Goal: Information Seeking & Learning: Learn about a topic

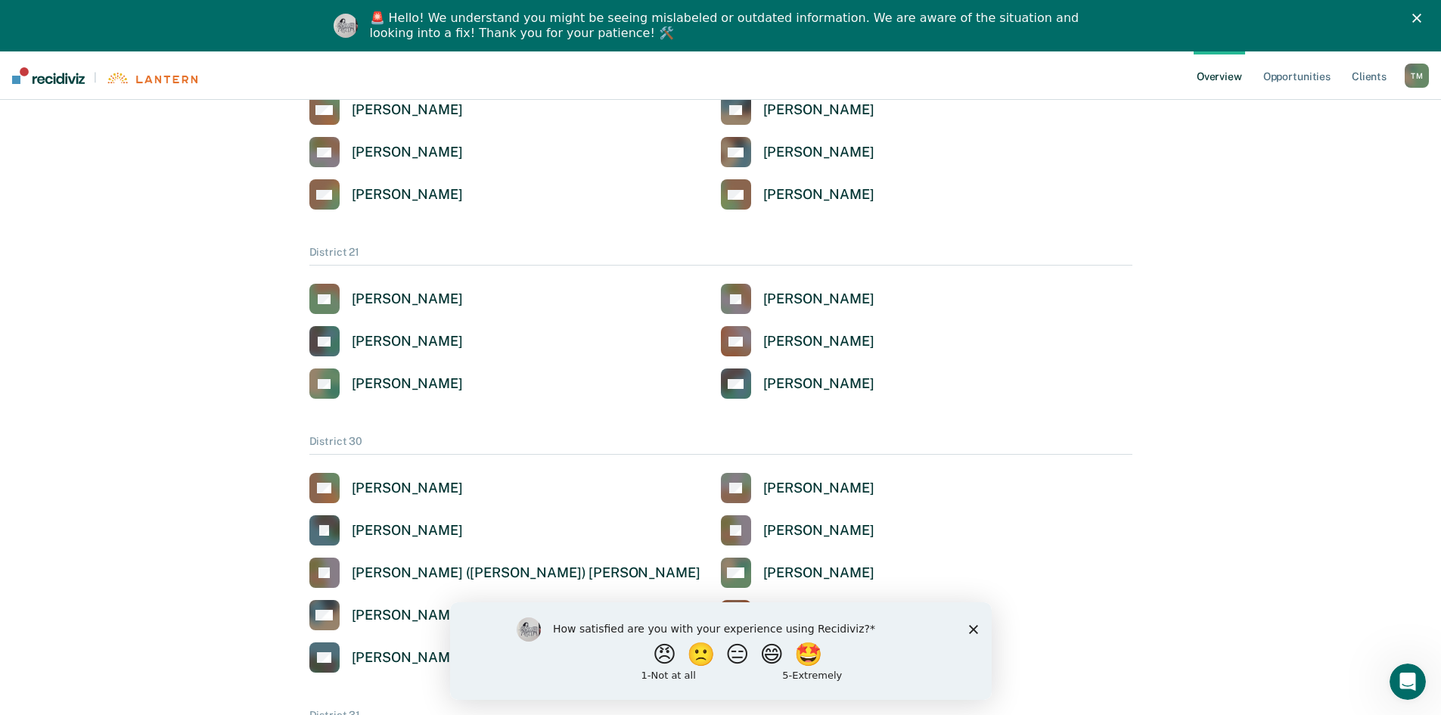
scroll to position [681, 0]
click at [763, 299] on div "[PERSON_NAME]" at bounding box center [818, 298] width 111 height 17
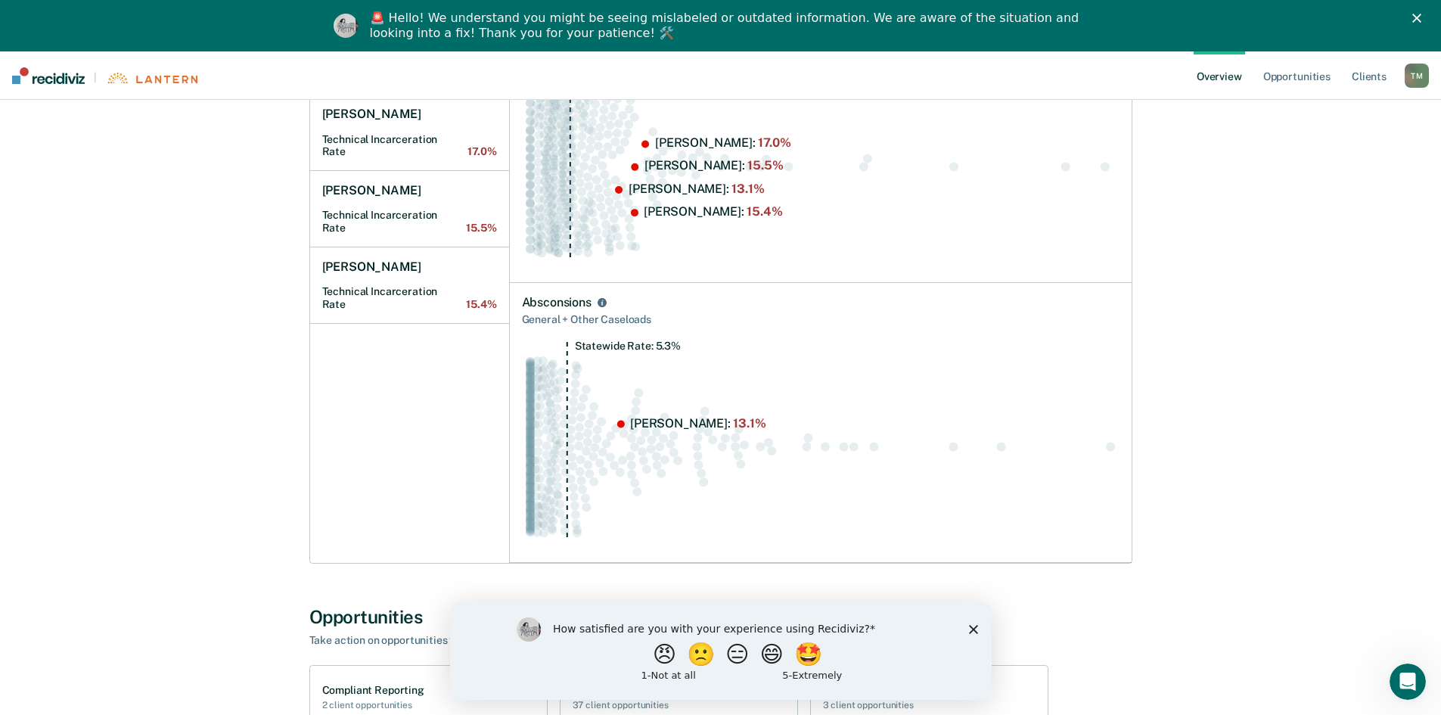
scroll to position [354, 0]
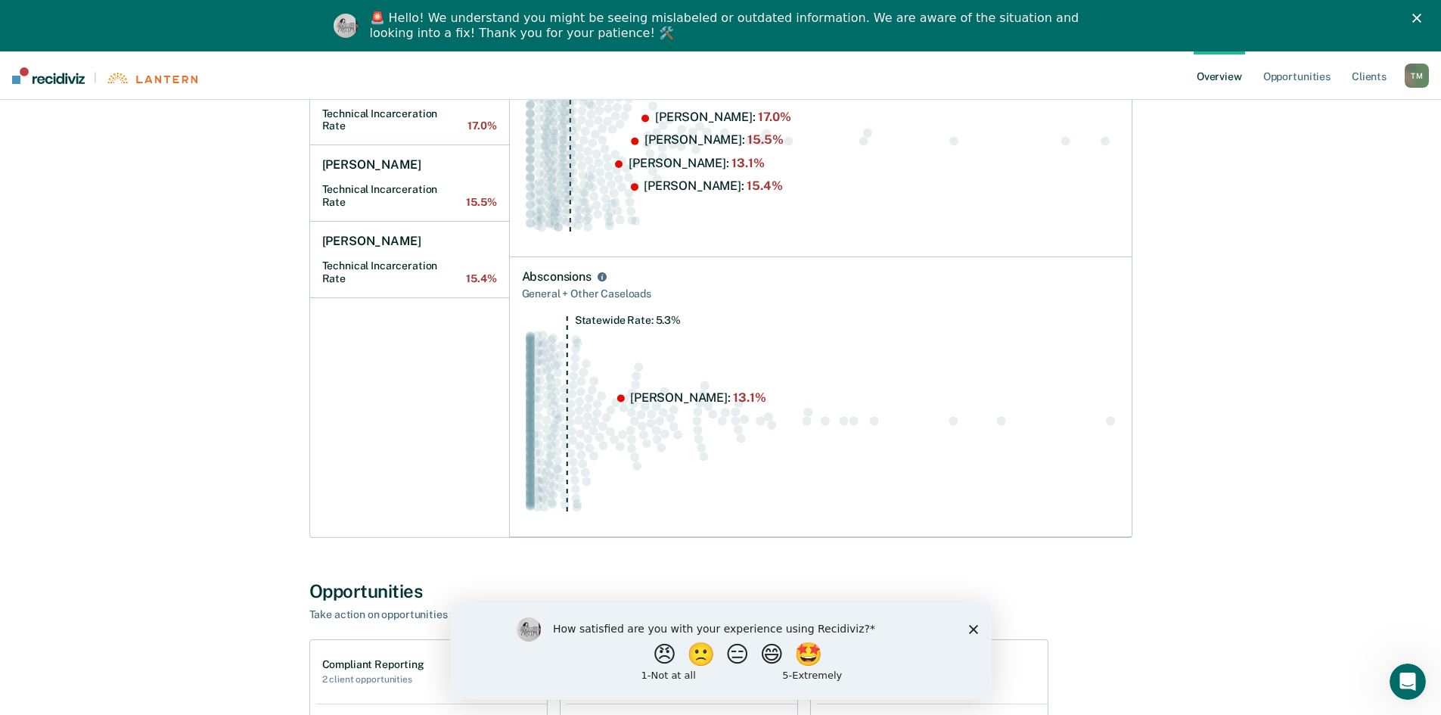
click at [1111, 422] on circle "Swarm plot of all absconsion rates in the state for NOT_SEX_OFFENSE caseloads, …" at bounding box center [1110, 420] width 9 height 9
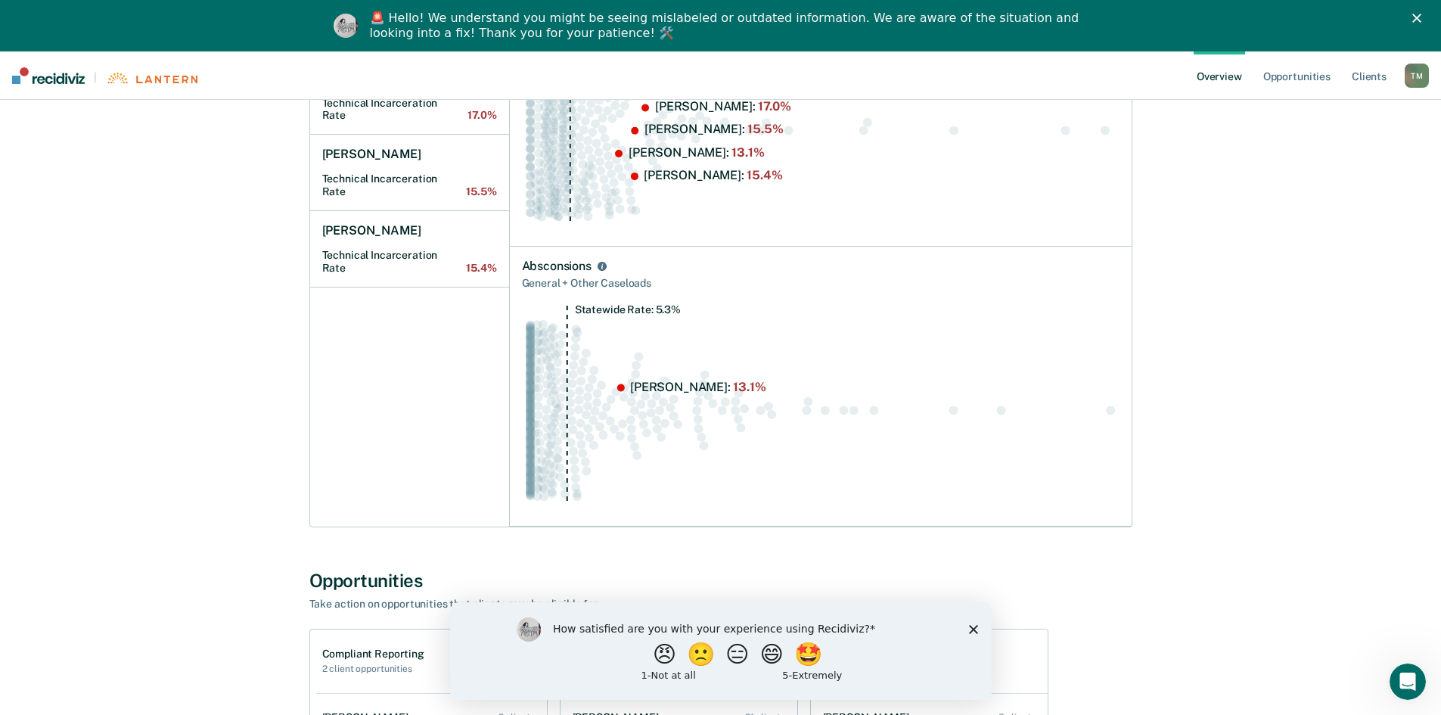
scroll to position [430, 0]
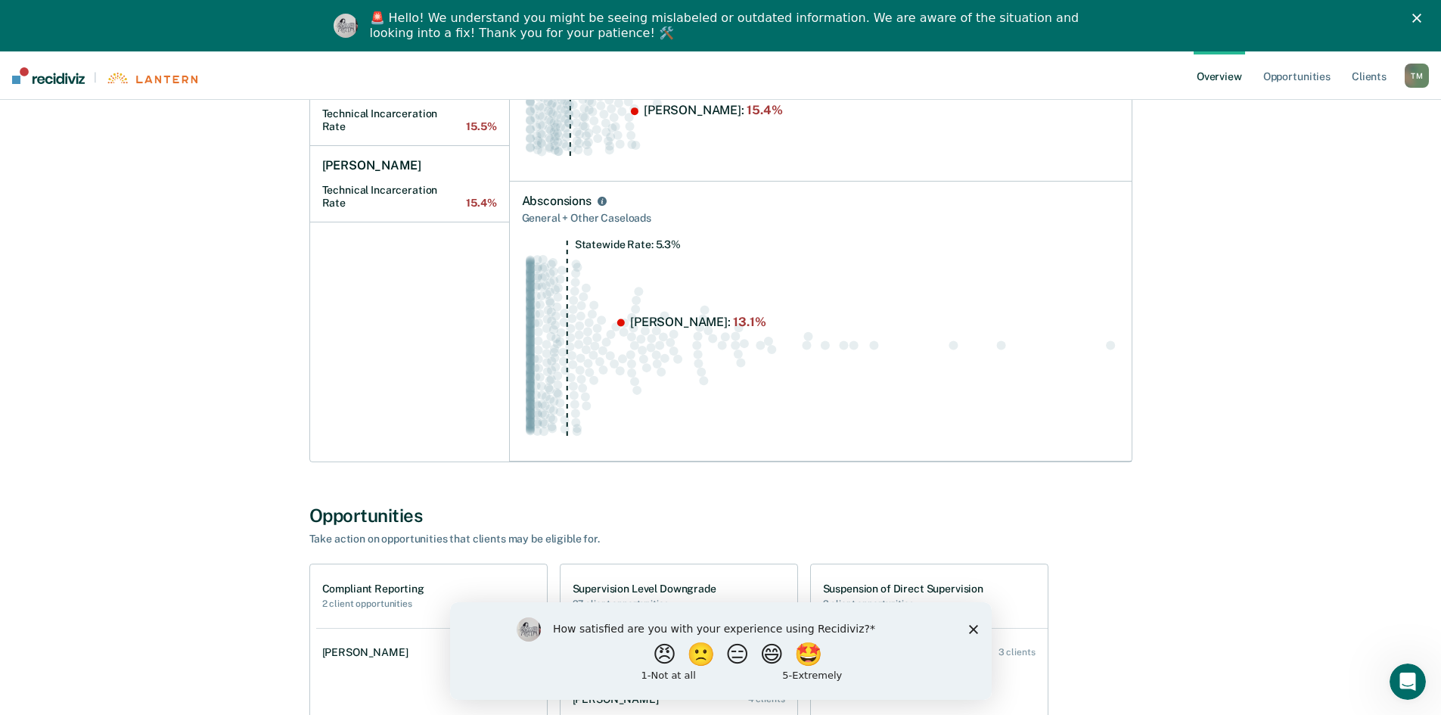
click at [970, 628] on icon "Close survey" at bounding box center [972, 628] width 9 height 9
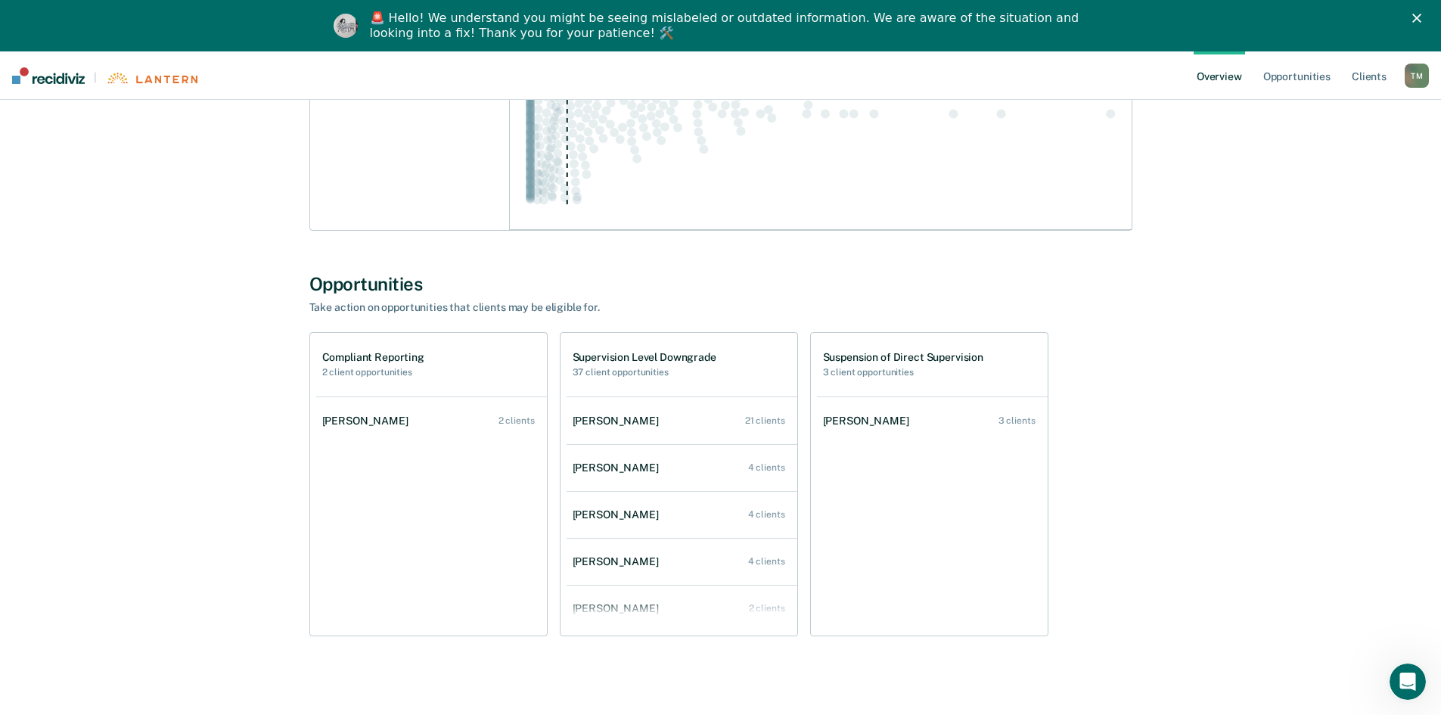
scroll to position [673, 0]
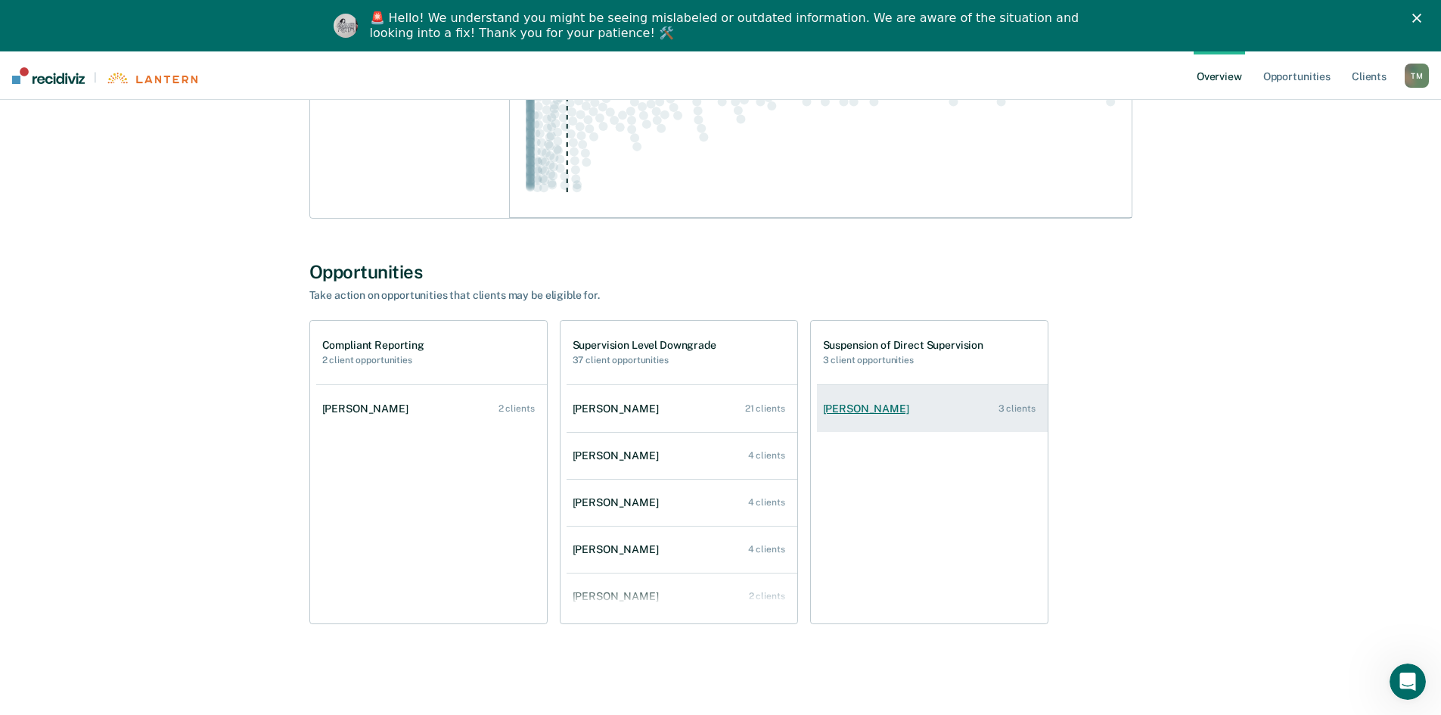
click at [895, 415] on link "[PERSON_NAME] 3 clients" at bounding box center [932, 408] width 231 height 43
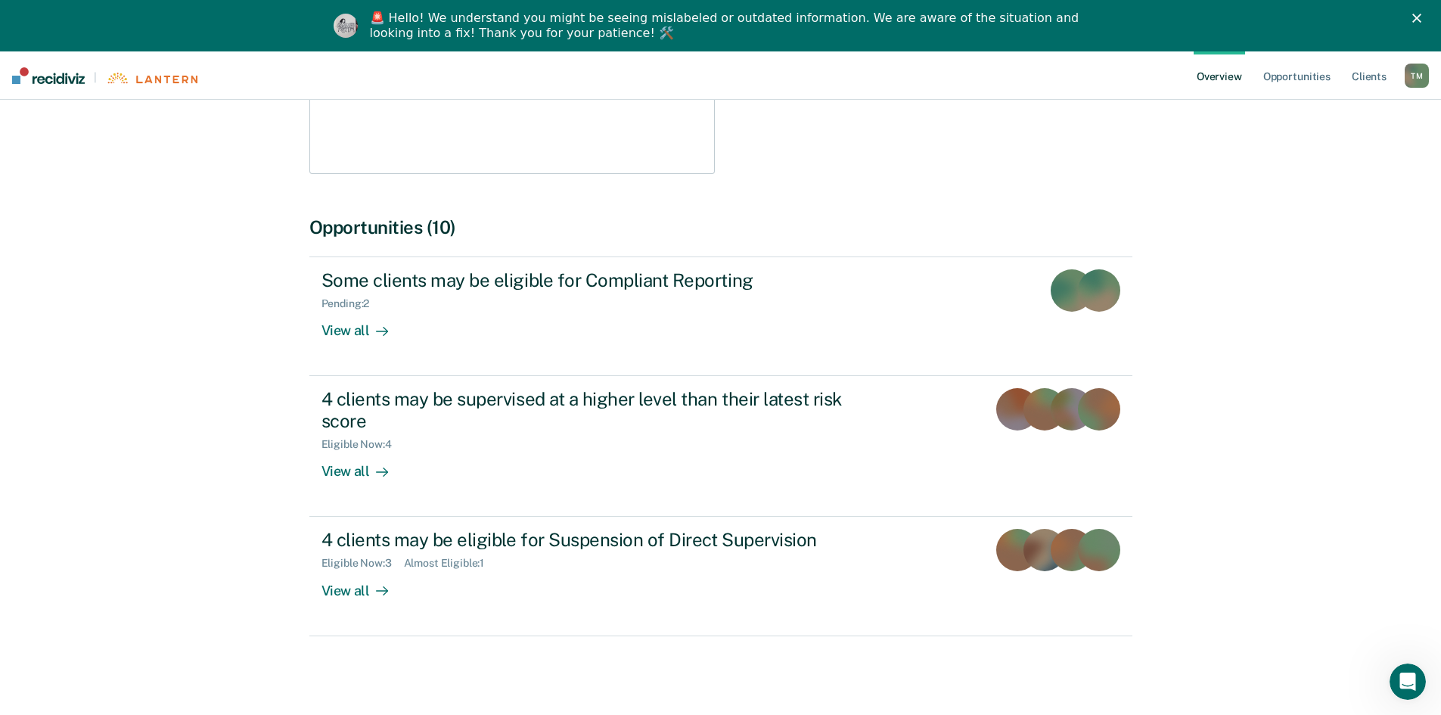
scroll to position [333, 0]
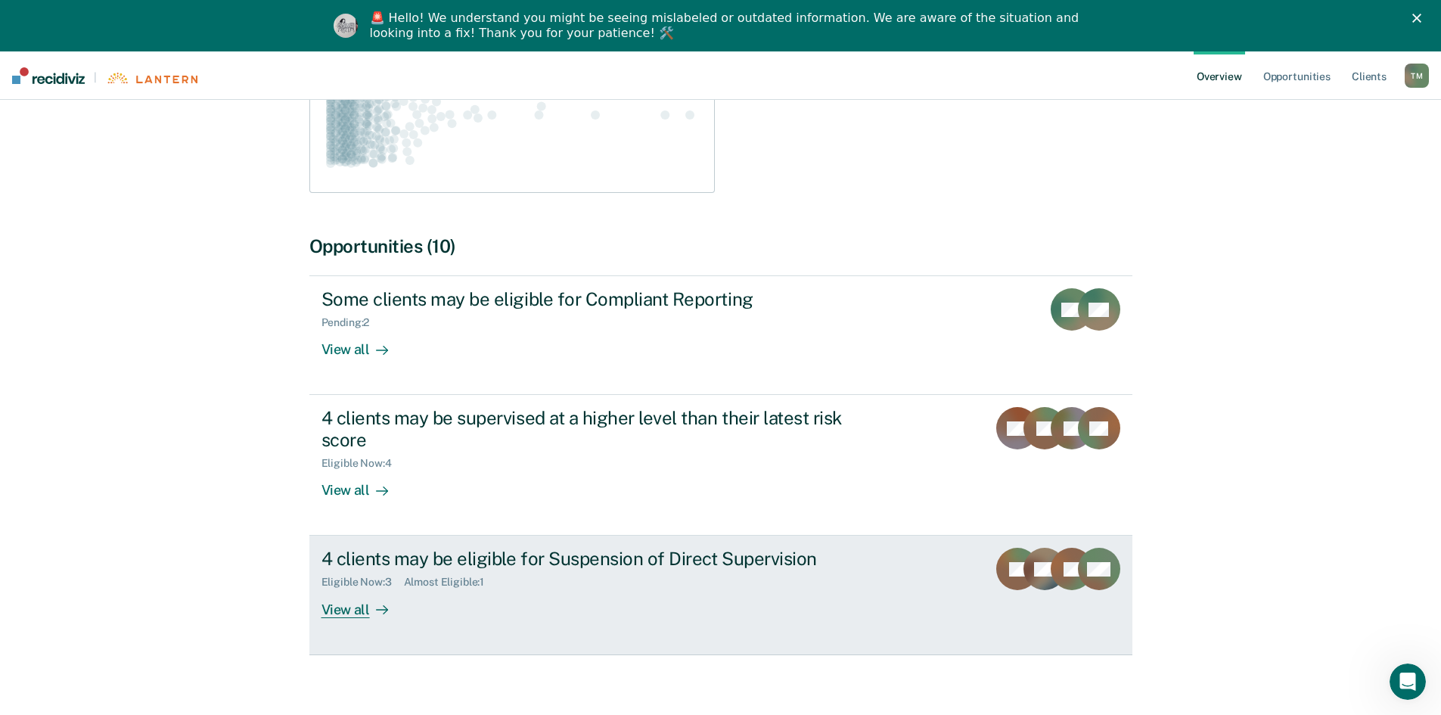
click at [361, 591] on div "View all" at bounding box center [363, 602] width 85 height 29
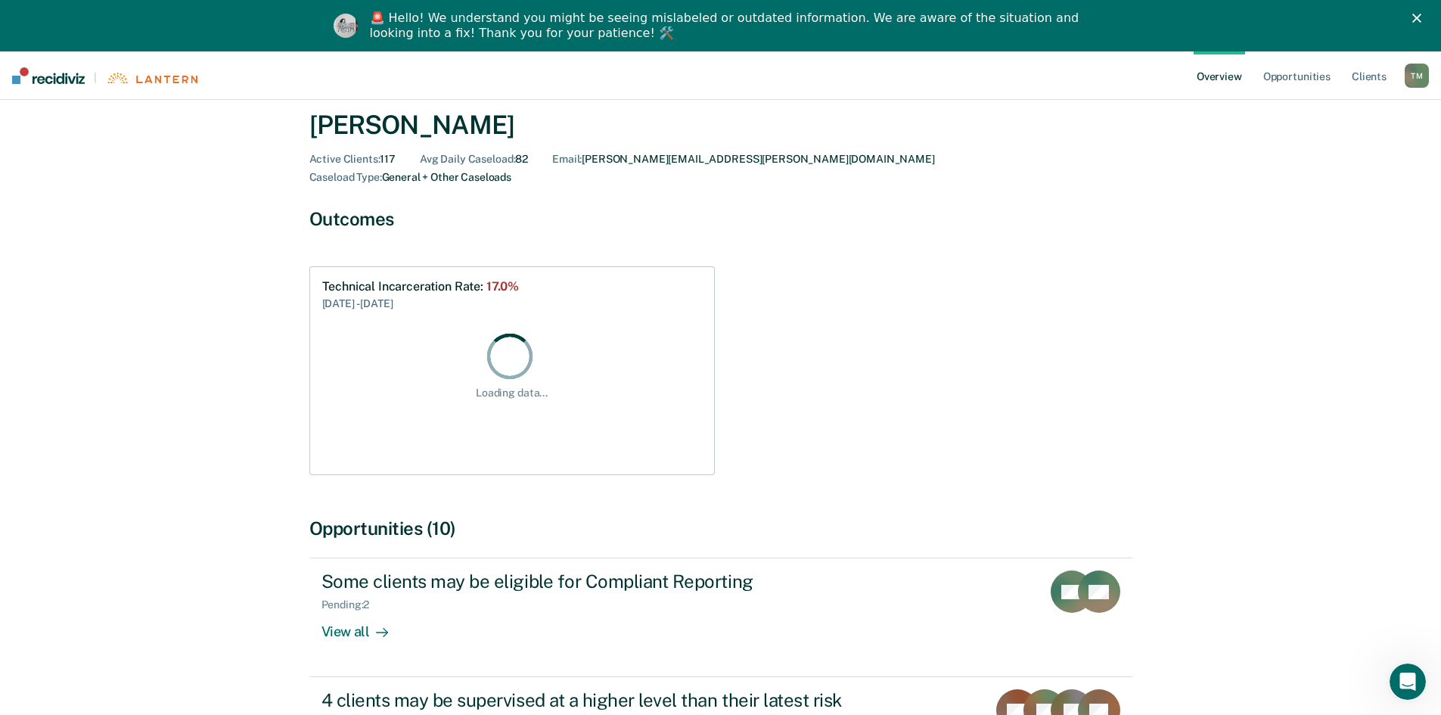
scroll to position [333, 0]
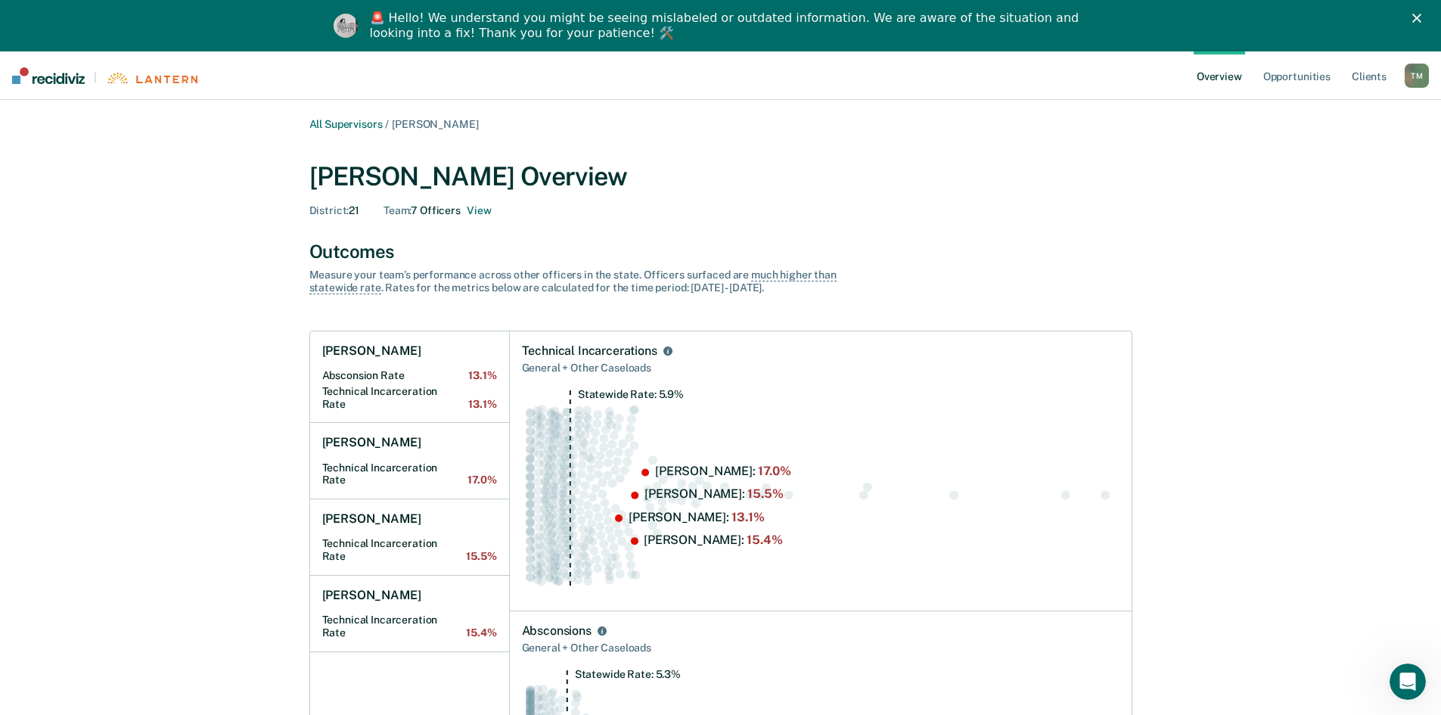
scroll to position [681, 0]
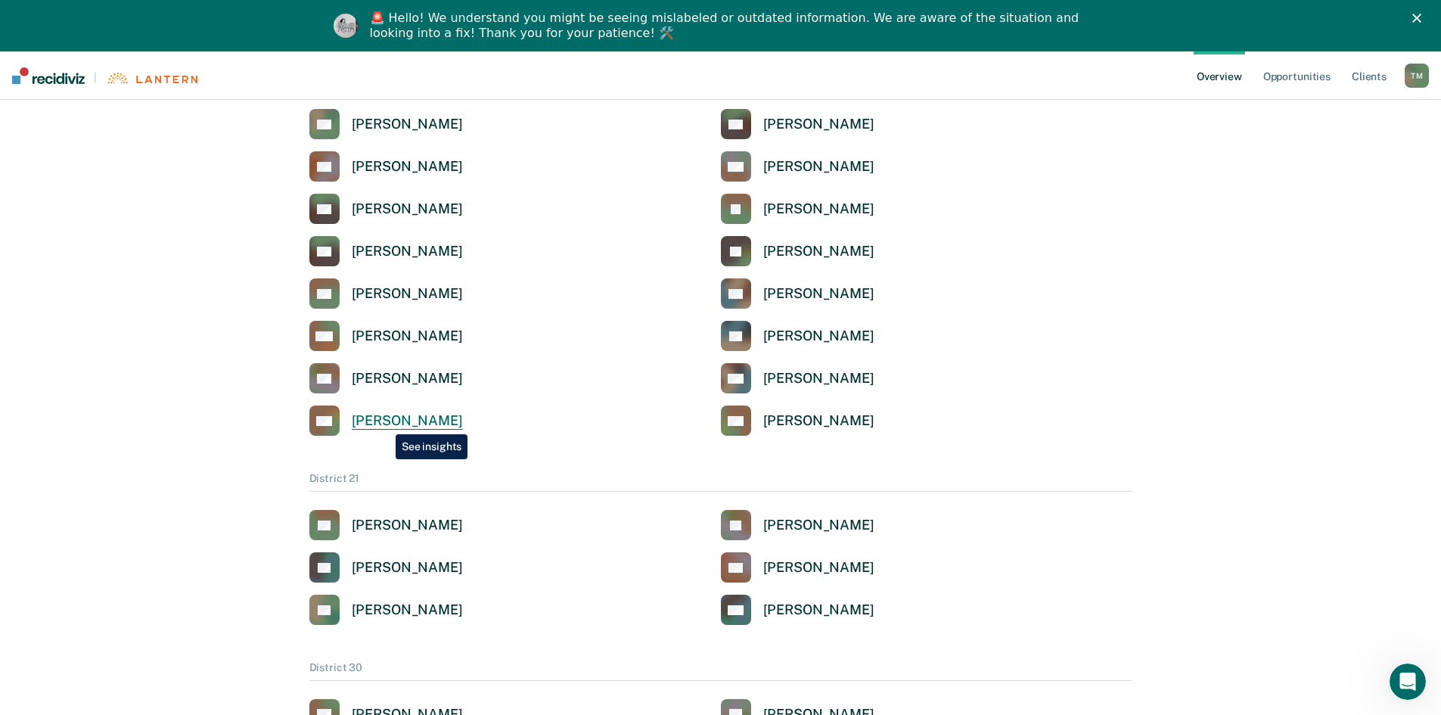
click at [384, 423] on div "[PERSON_NAME]" at bounding box center [407, 420] width 111 height 17
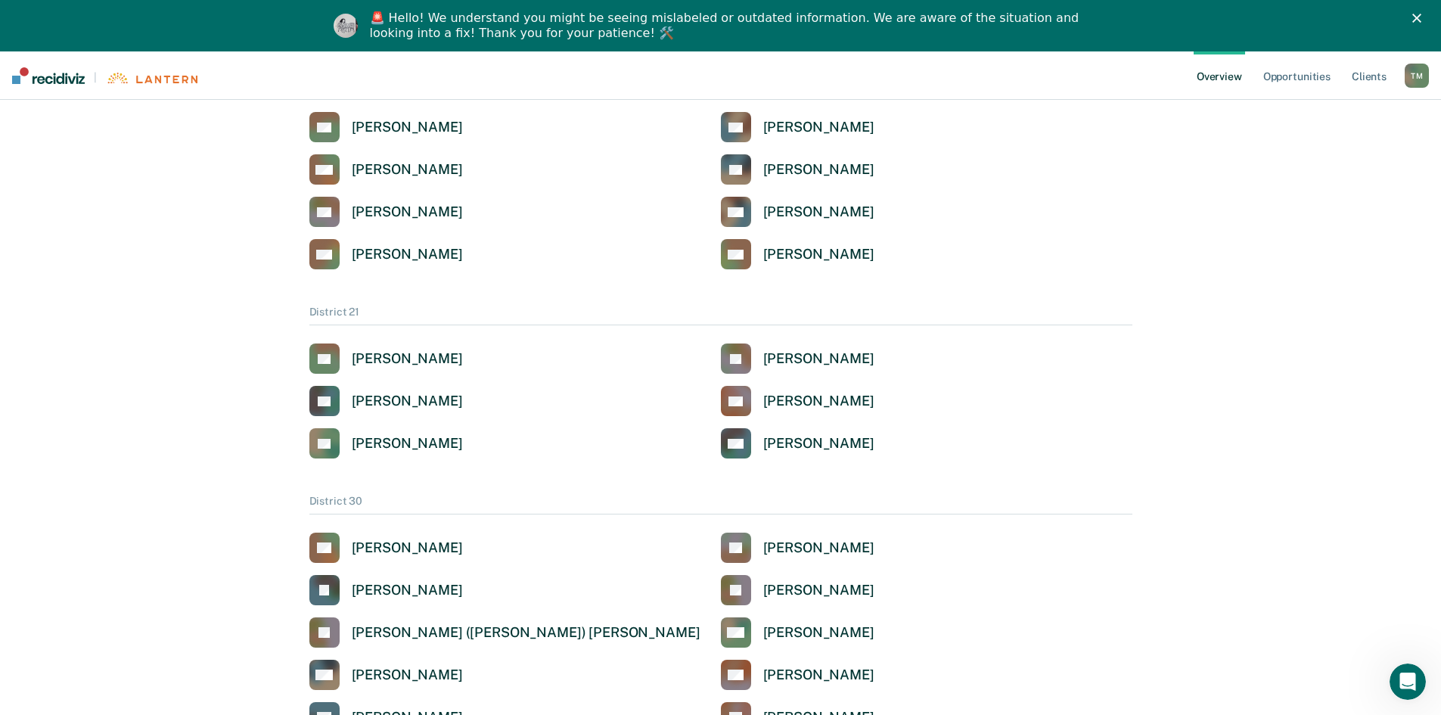
scroll to position [681, 0]
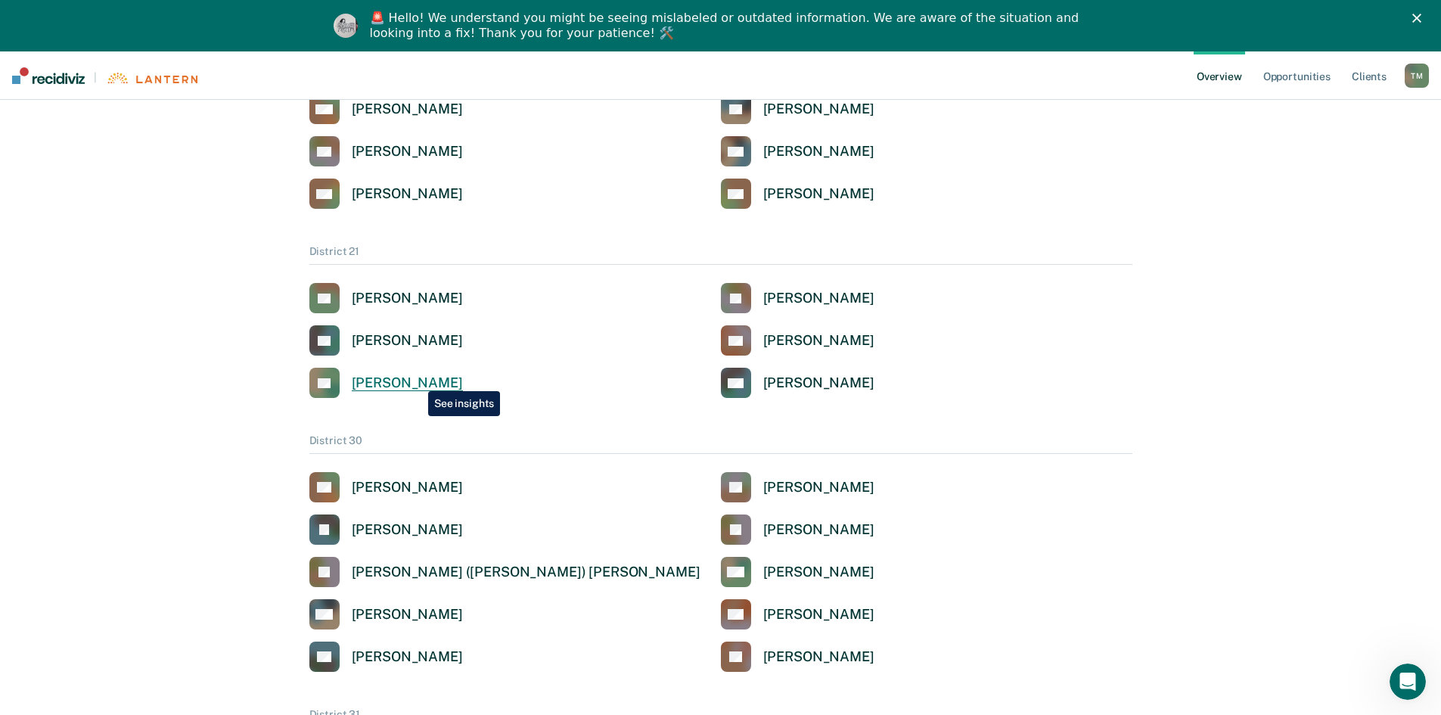
click at [417, 380] on div "[PERSON_NAME]" at bounding box center [407, 382] width 111 height 17
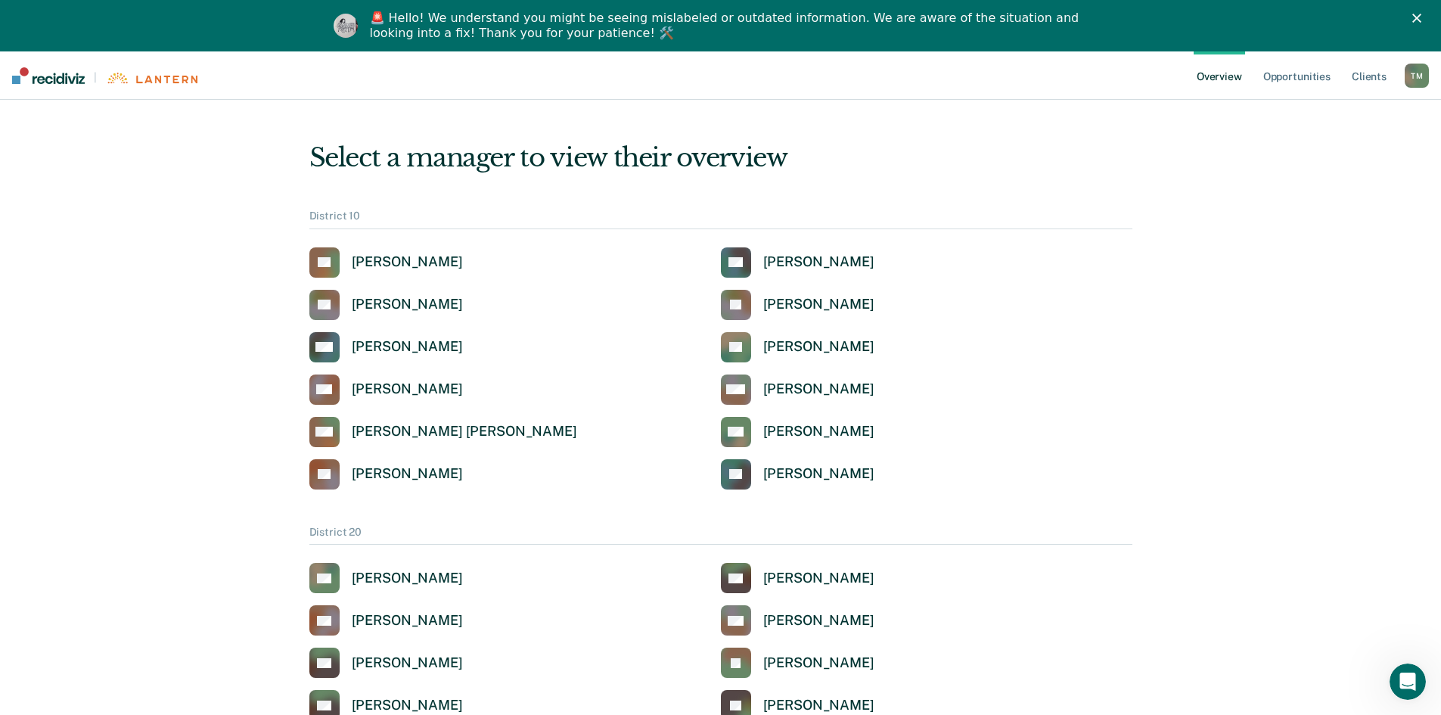
scroll to position [681, 0]
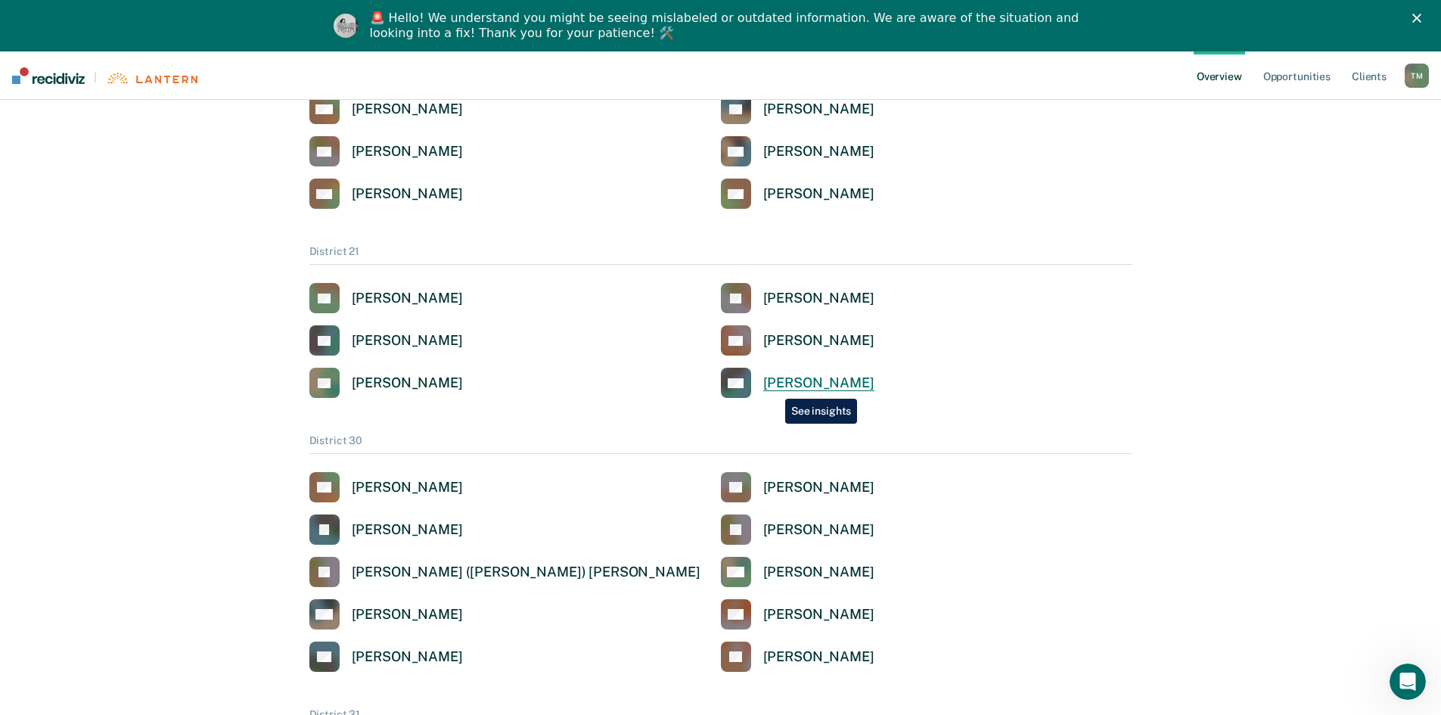
click at [774, 387] on div "[PERSON_NAME]" at bounding box center [818, 382] width 111 height 17
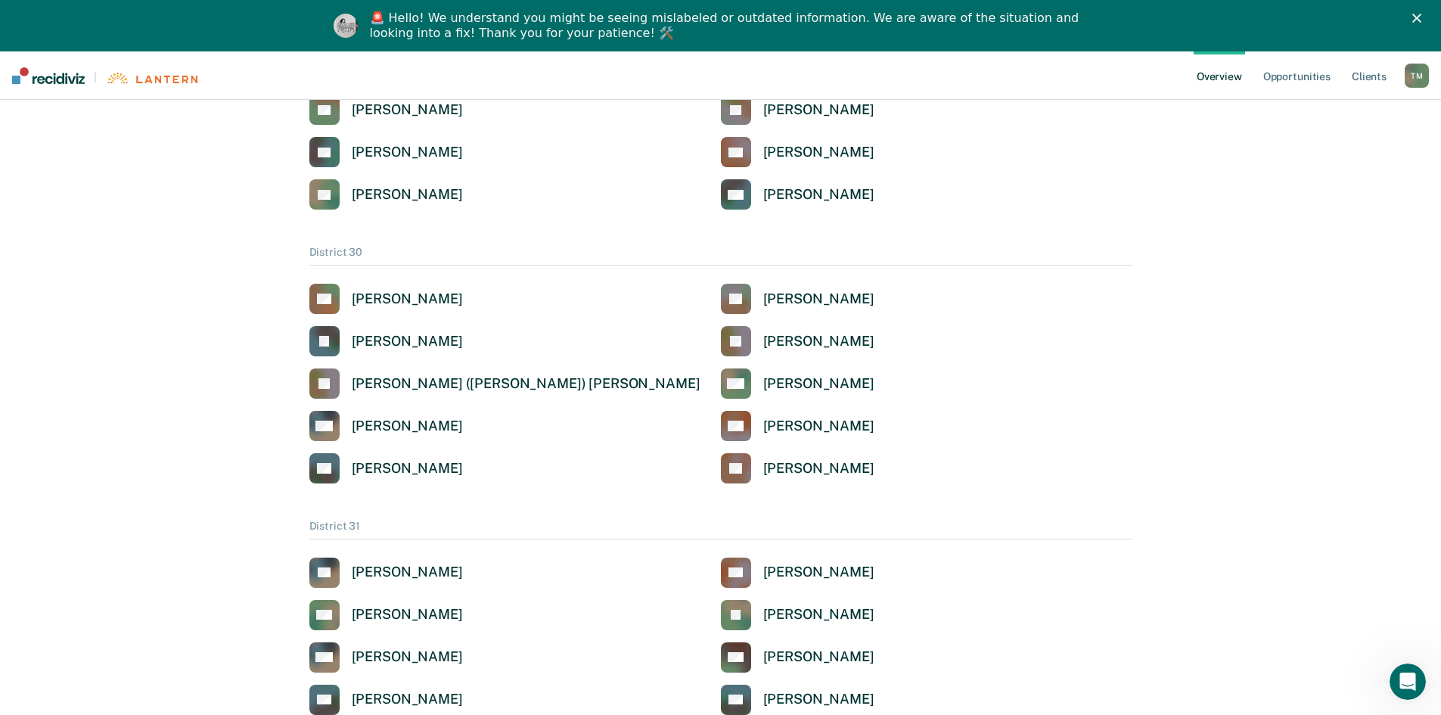
scroll to position [832, 0]
